Goal: Find specific page/section: Find specific page/section

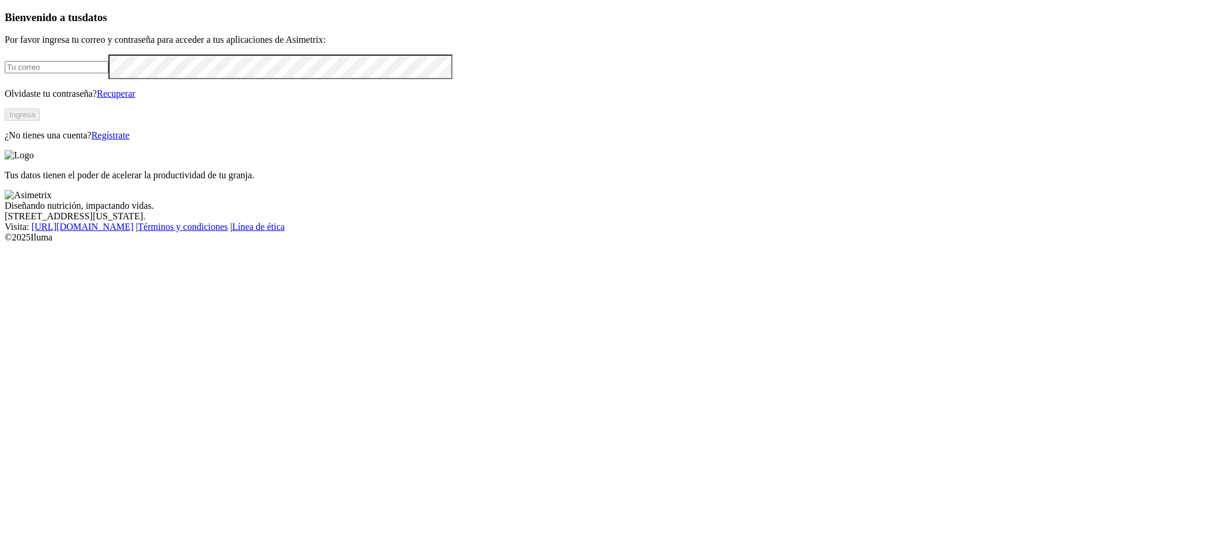
type input "[EMAIL_ADDRESS][PERSON_NAME][DOMAIN_NAME]"
click at [40, 121] on button "Ingresa" at bounding box center [22, 114] width 35 height 12
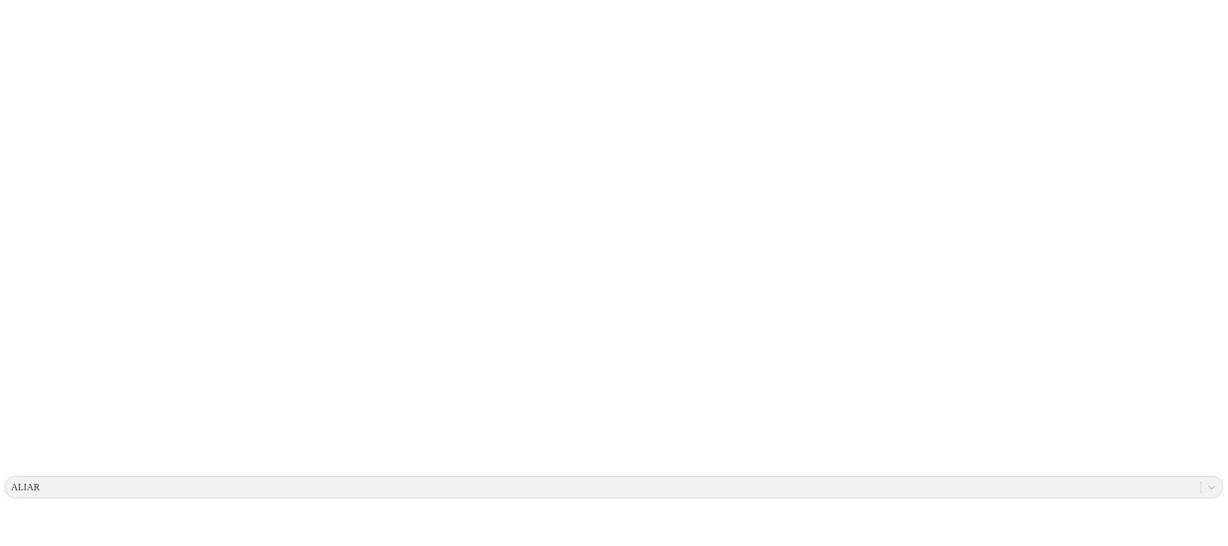
click at [35, 27] on icon at bounding box center [23, 239] width 36 height 469
click at [240, 91] on div at bounding box center [612, 273] width 1214 height 546
